Goal: Check status: Check status

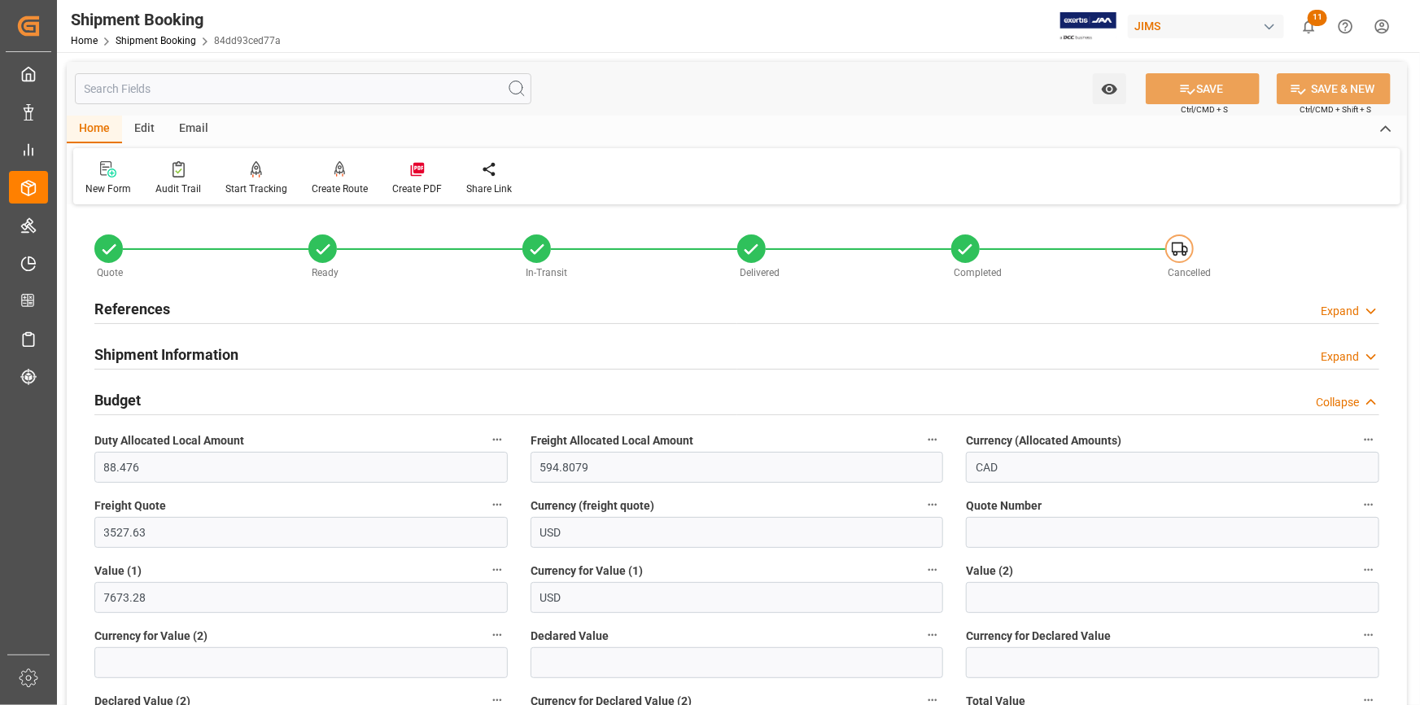
scroll to position [666, 0]
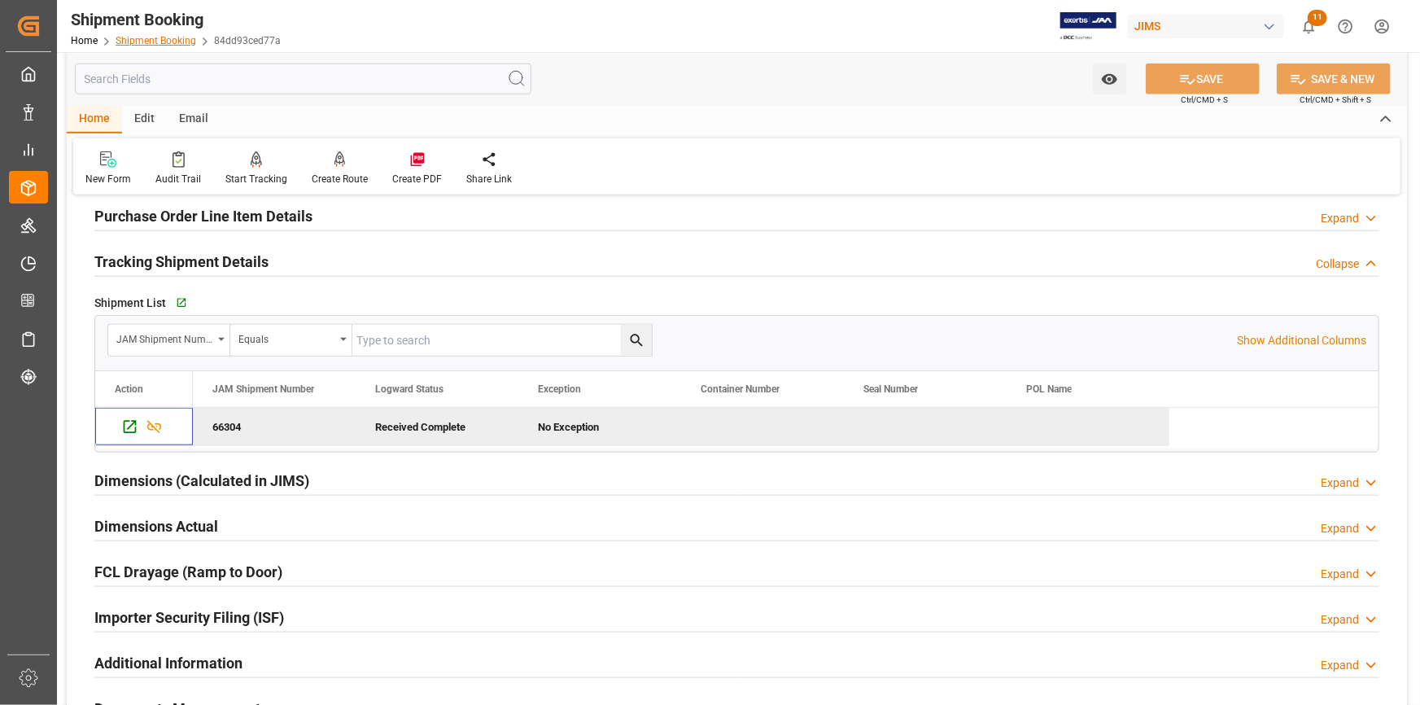
click at [171, 37] on link "Shipment Booking" at bounding box center [156, 40] width 81 height 11
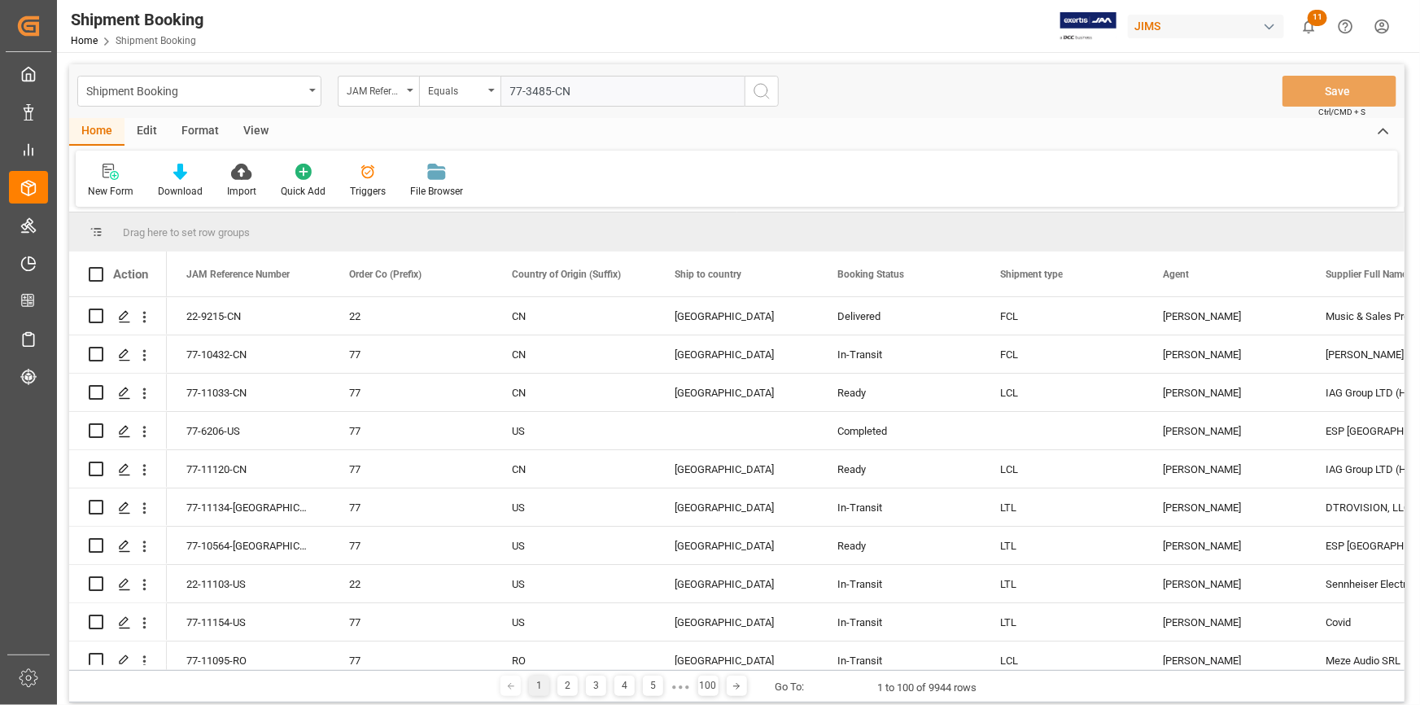
type input "77-3485-CN"
click at [758, 96] on icon "search button" at bounding box center [762, 91] width 20 height 20
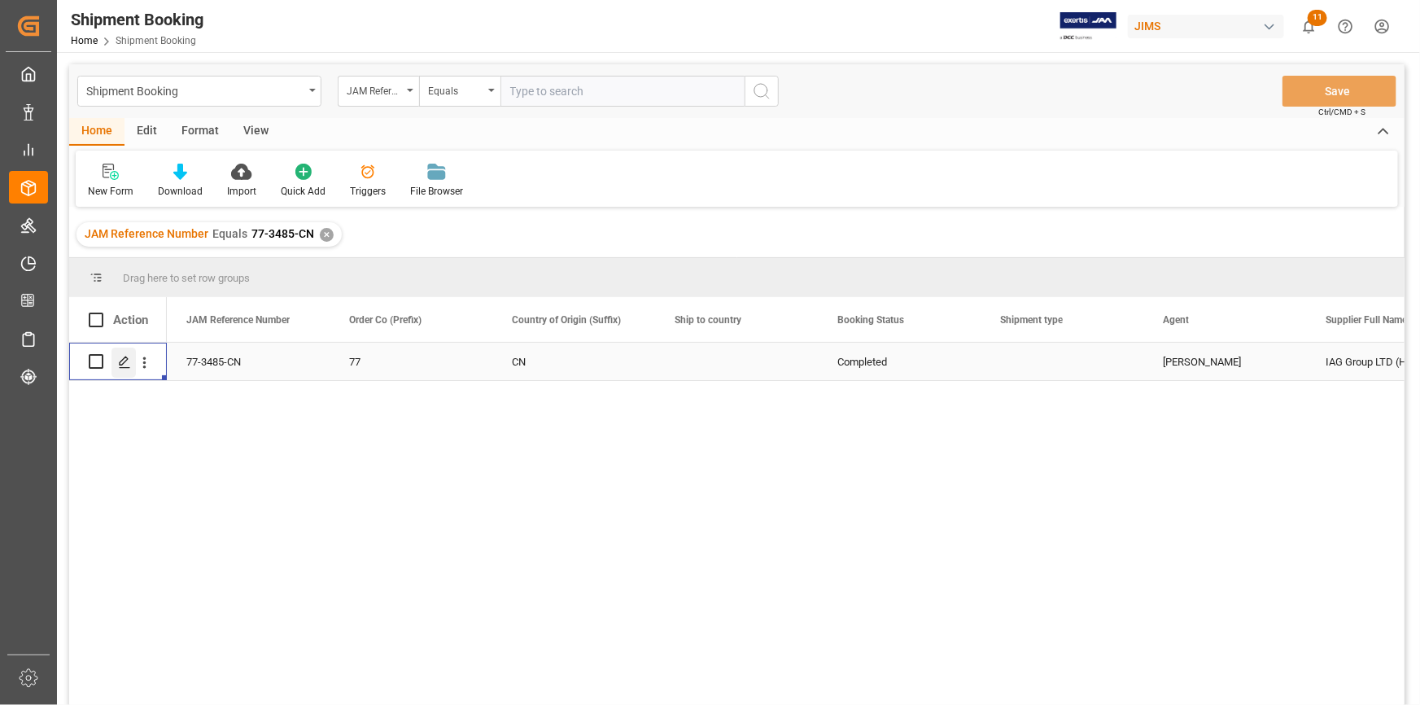
click at [126, 373] on div "Press SPACE to select this row." at bounding box center [123, 362] width 24 height 30
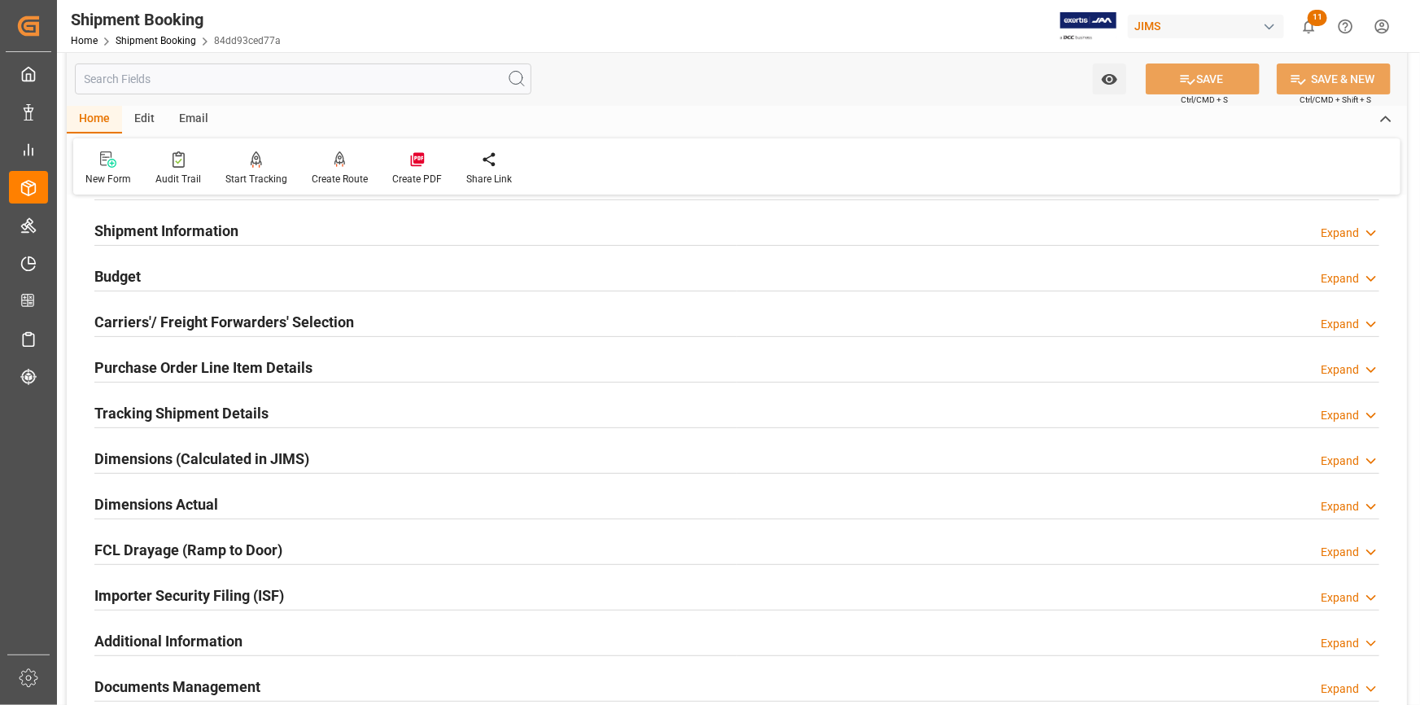
scroll to position [147, 0]
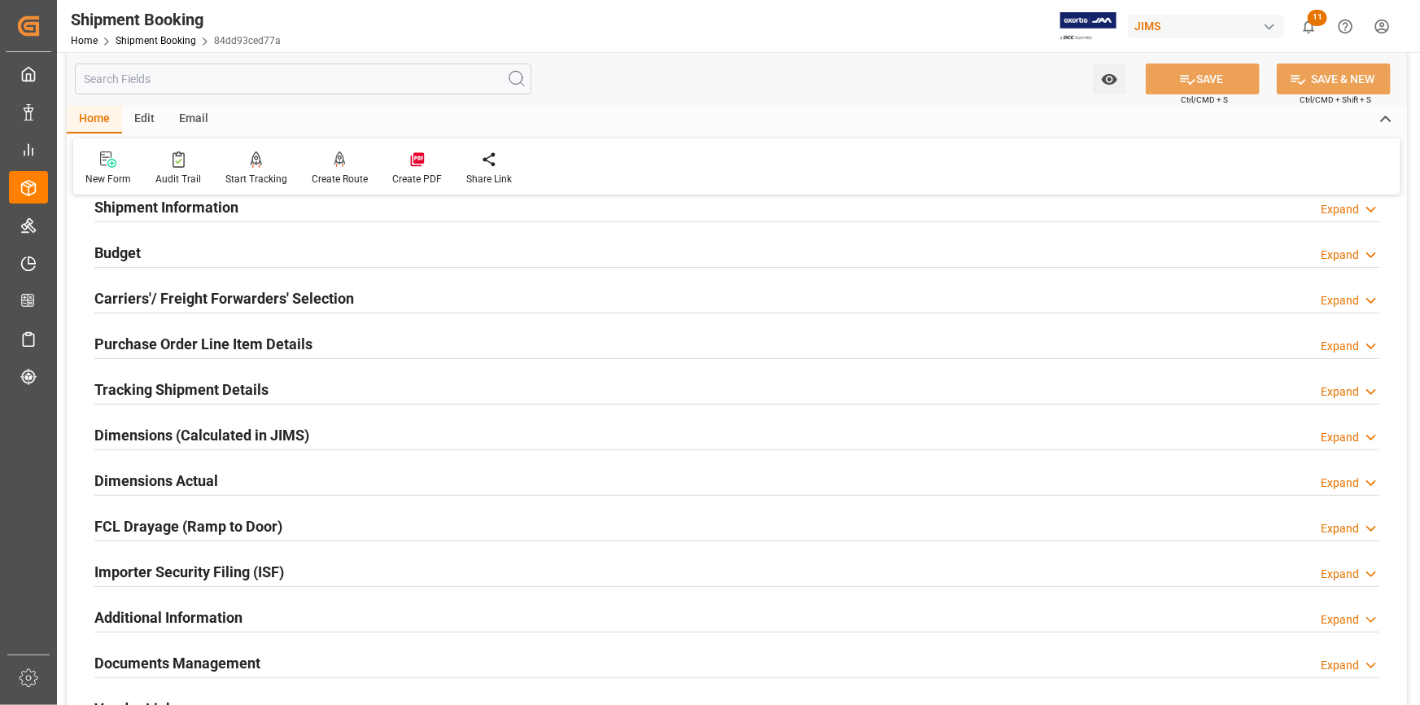
click at [184, 658] on h2 "Documents Management" at bounding box center [177, 663] width 166 height 22
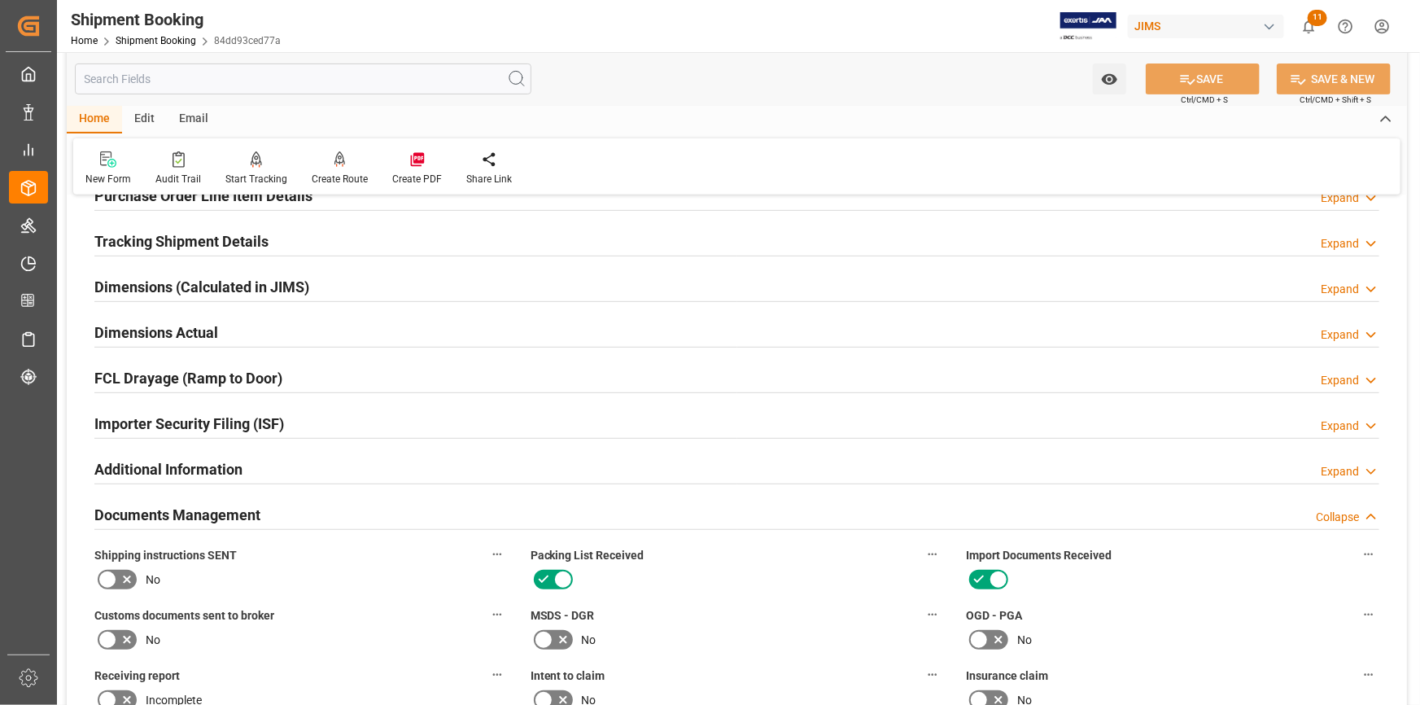
scroll to position [666, 0]
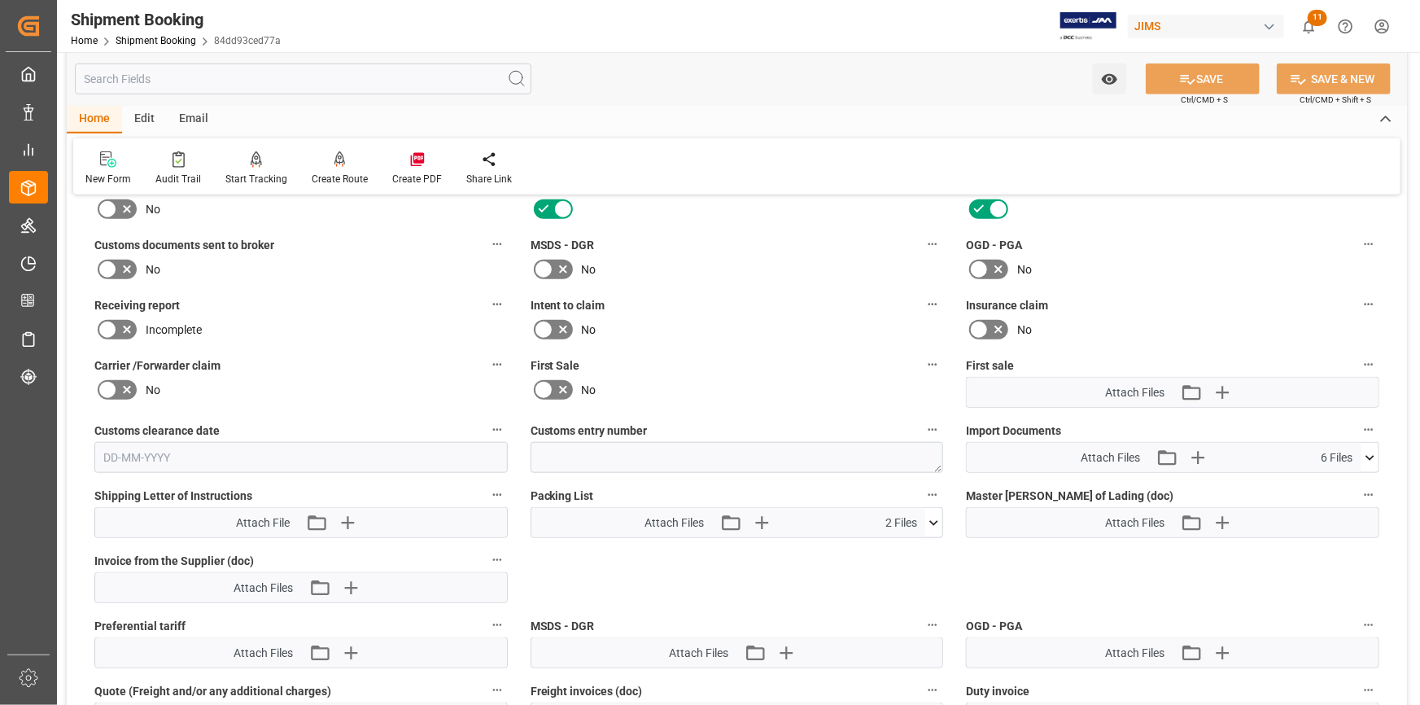
click at [1369, 459] on icon at bounding box center [1369, 457] width 17 height 17
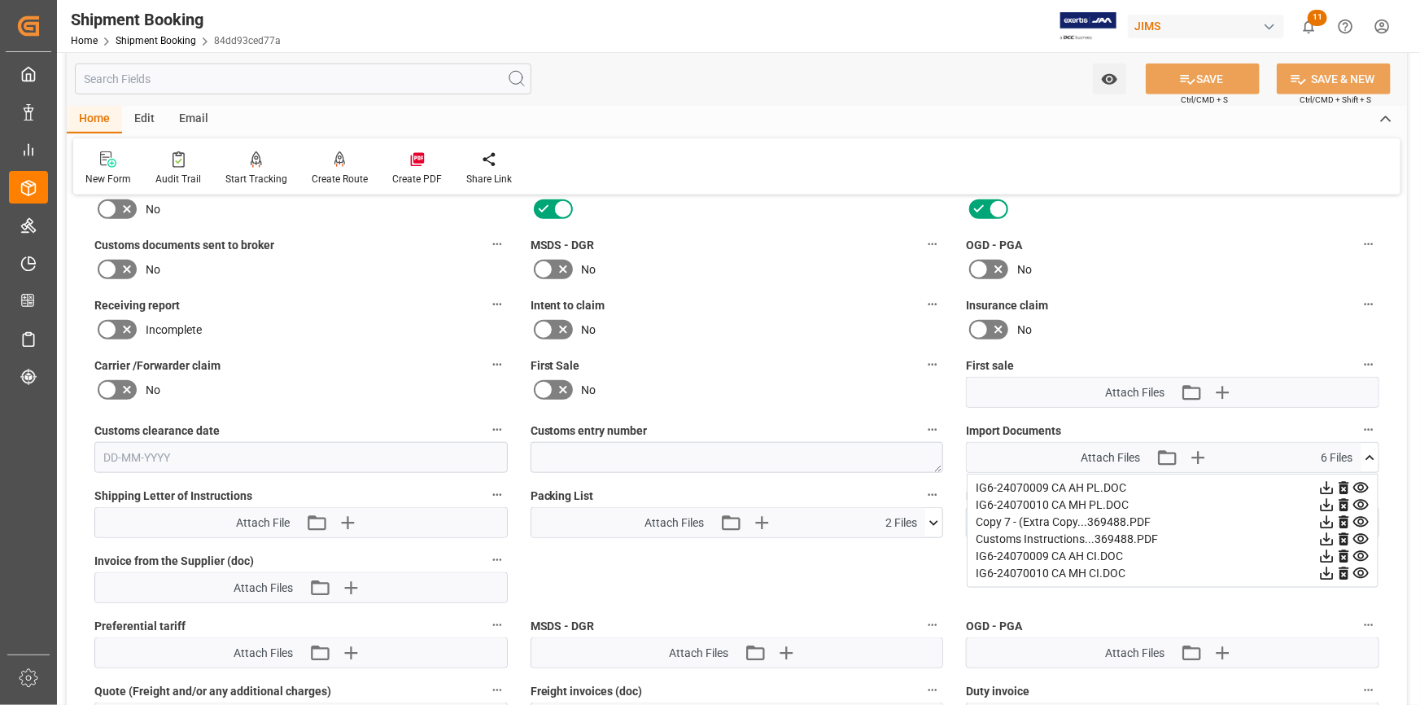
click at [851, 569] on div "Quote Ready In-Transit Delivered Completed Cancelled References Expand JAM Refe…" at bounding box center [737, 237] width 1340 height 1387
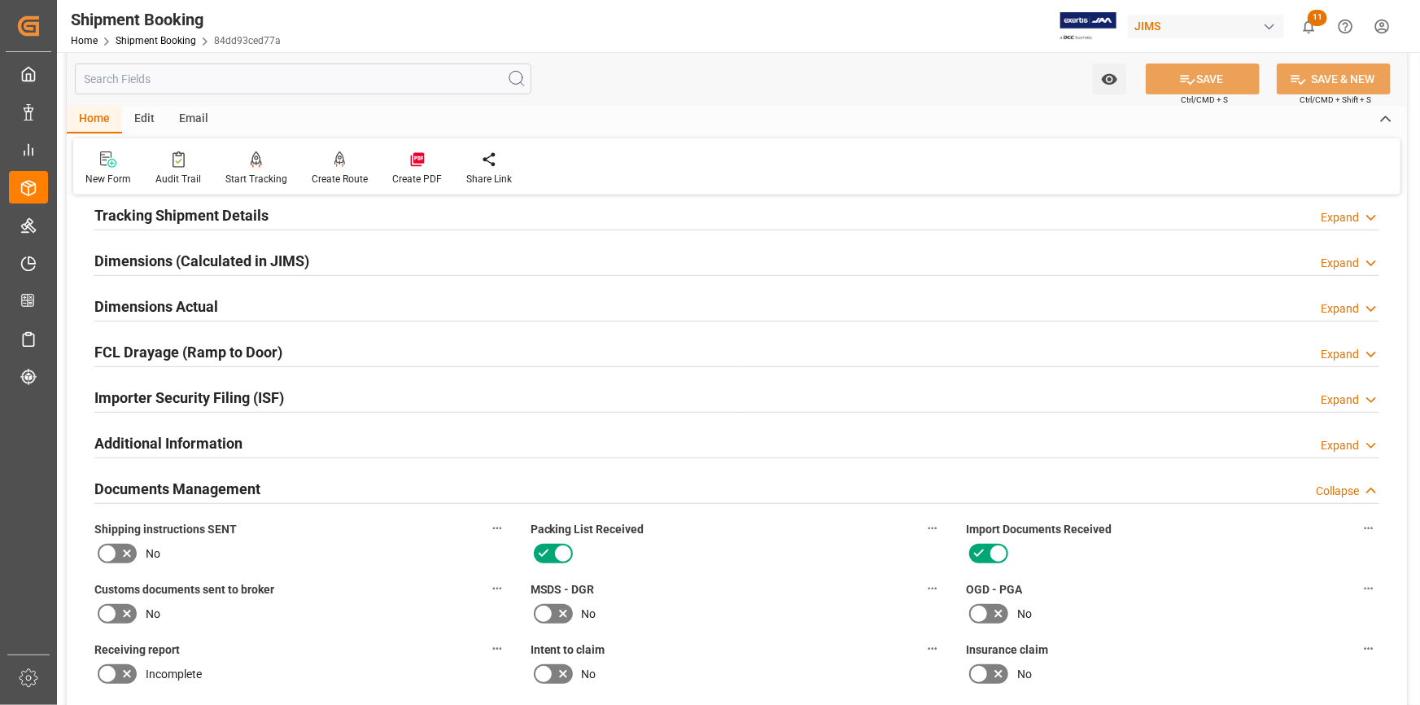
scroll to position [295, 0]
